Goal: Answer question/provide support

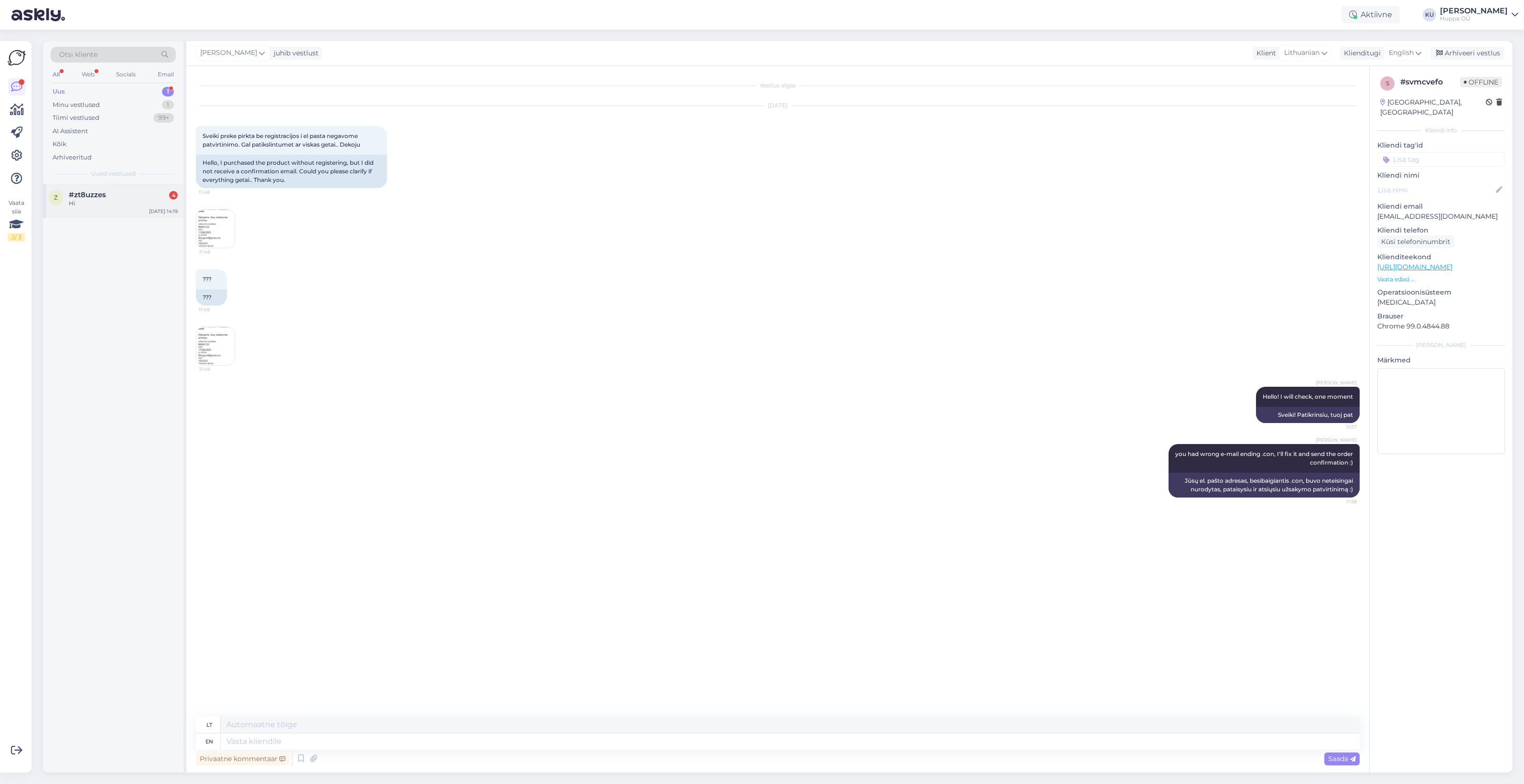
click at [125, 202] on div "Hi" at bounding box center [123, 203] width 109 height 9
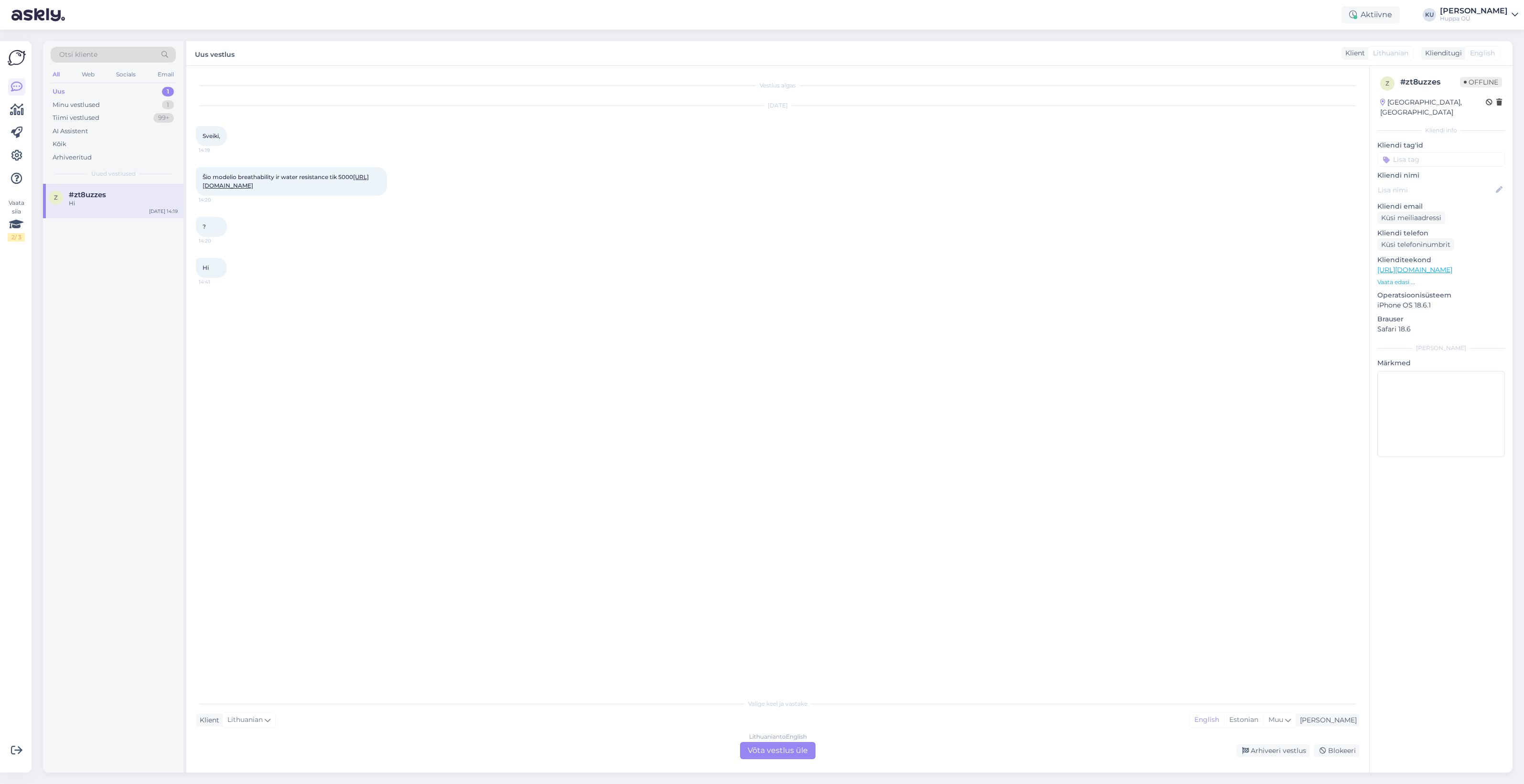
click at [794, 754] on div "Lithuanian to English Võta vestlus üle" at bounding box center [778, 750] width 76 height 17
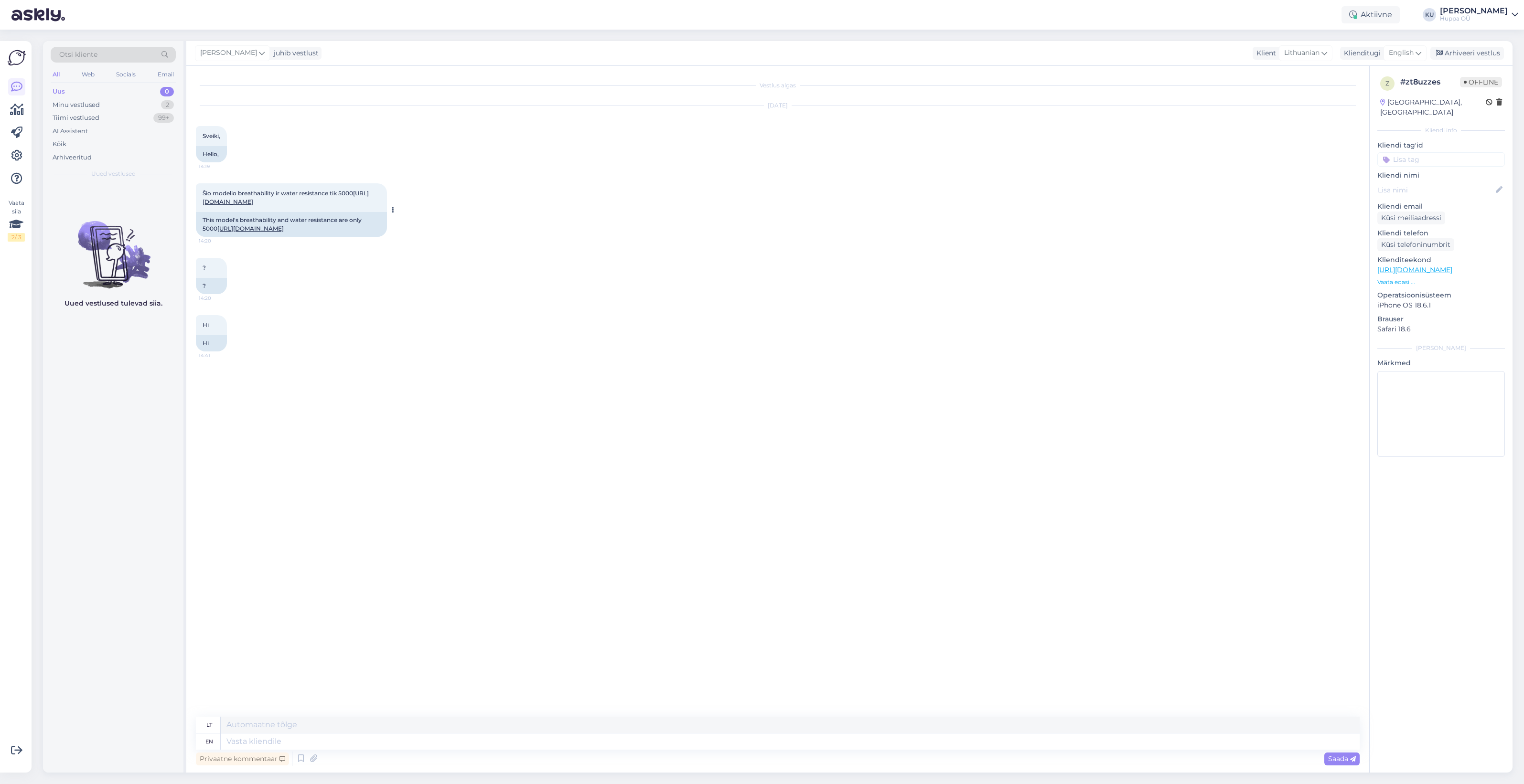
click at [259, 232] on link "[URL][DOMAIN_NAME]" at bounding box center [250, 228] width 66 height 7
click at [282, 743] on textarea at bounding box center [790, 741] width 1139 height 16
type textarea "Hello!"
type textarea "Sveiki!"
type textarea "Hello! No,"
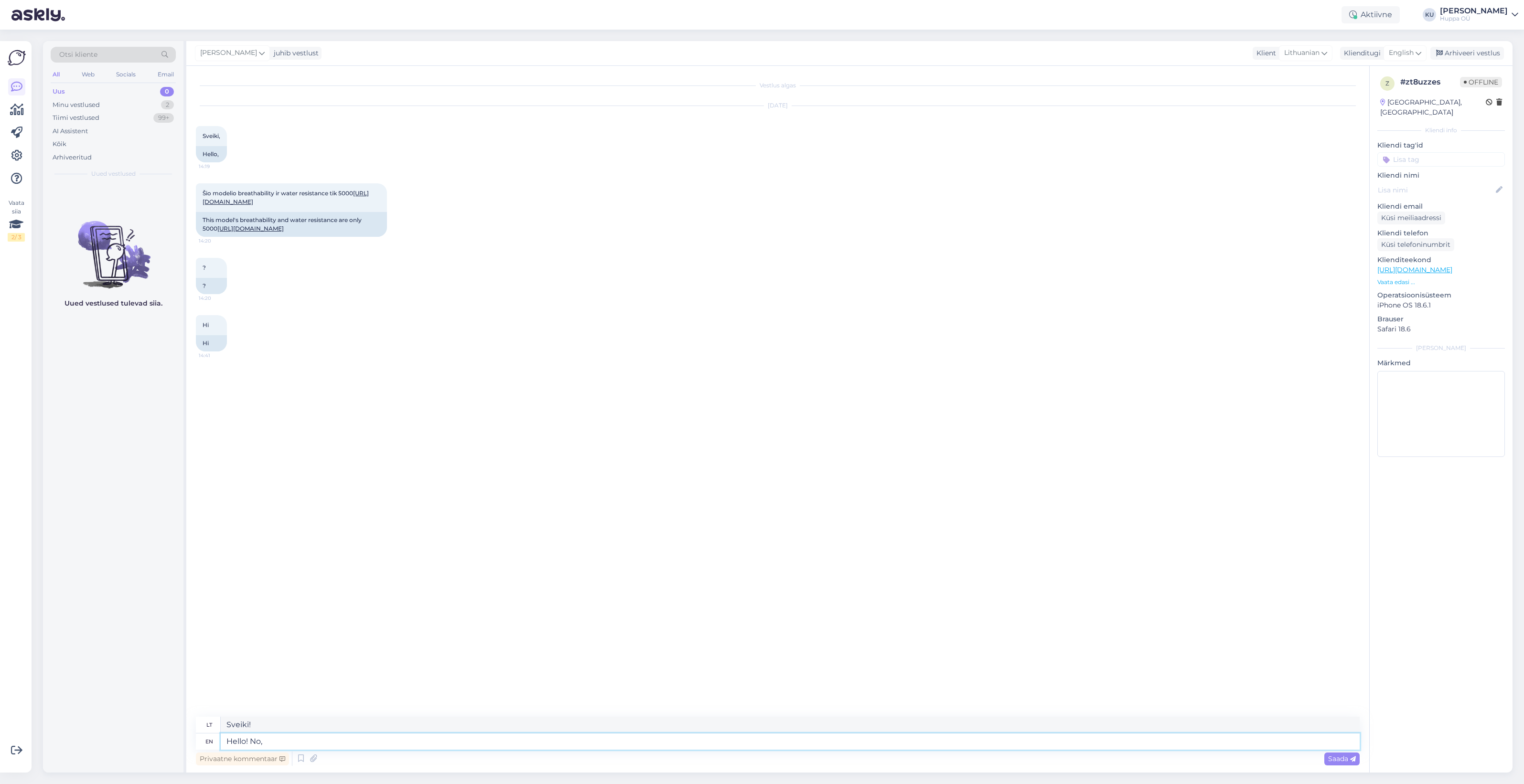
type textarea "Sveiki! Ne,"
type textarea "Hello! No, 10 0"
type textarea "Sveiki! Ne, 10"
type textarea "Hello! No, 10 000"
type textarea "Sveiki! Ne, 10 000"
